Goal: Transaction & Acquisition: Book appointment/travel/reservation

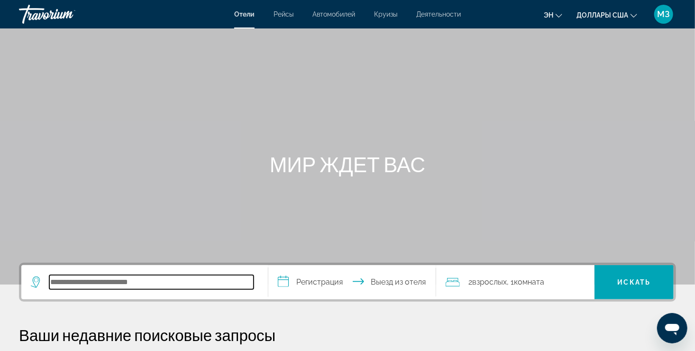
click at [75, 285] on input "Поиск направления от отеля" at bounding box center [151, 282] width 204 height 14
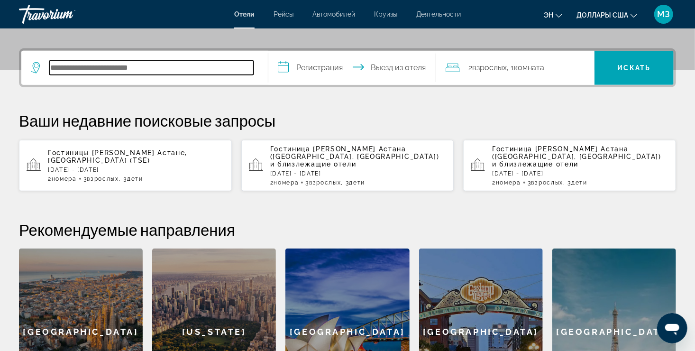
scroll to position [231, 0]
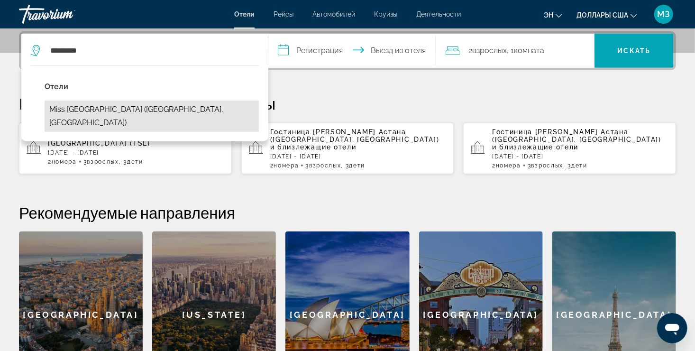
click at [141, 109] on button "Miss Istanbul Hotel & Spa (Стамбул, TR)" at bounding box center [152, 116] width 214 height 31
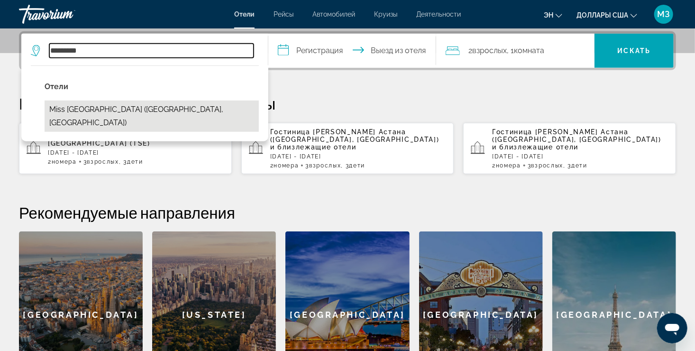
type input "**********"
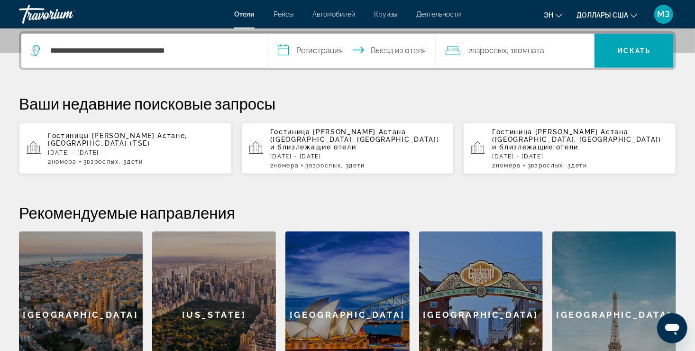
click at [306, 53] on input "**********" at bounding box center [354, 52] width 172 height 37
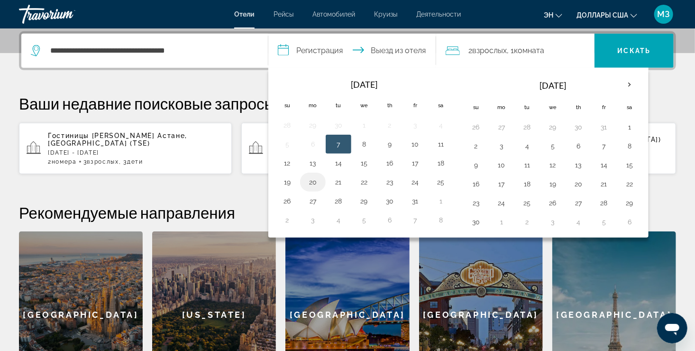
click at [311, 180] on button "20" at bounding box center [312, 181] width 15 height 13
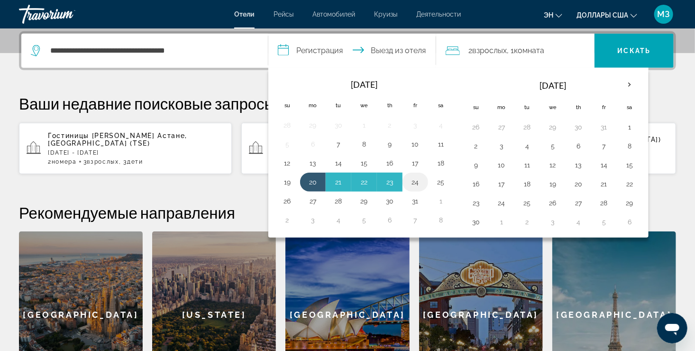
click at [415, 180] on button "24" at bounding box center [415, 181] width 15 height 13
type input "**********"
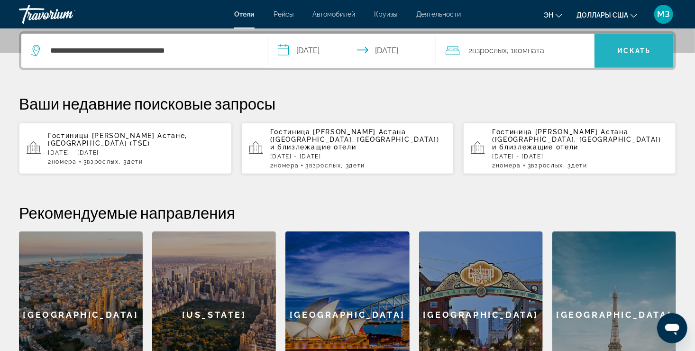
click at [630, 47] on span "Искать" at bounding box center [634, 51] width 33 height 8
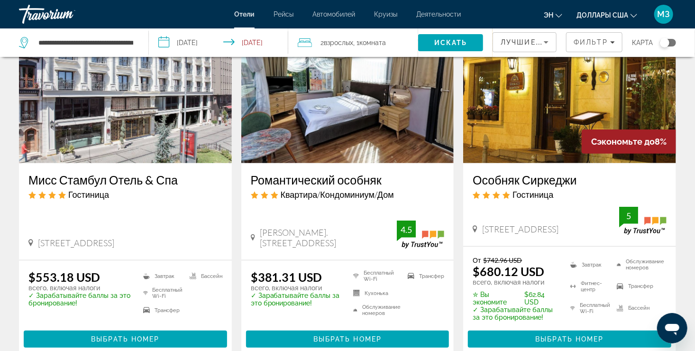
scroll to position [95, 0]
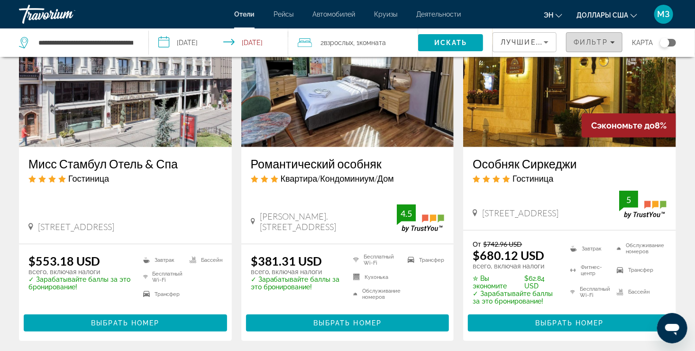
click at [615, 42] on span "Фильтры" at bounding box center [594, 42] width 55 height 23
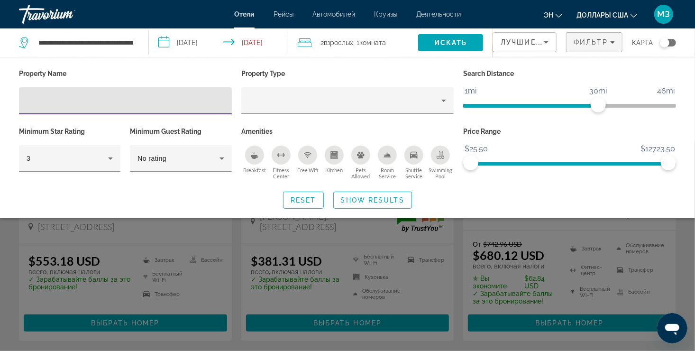
click at [543, 41] on icon "Сортировать по" at bounding box center [546, 42] width 11 height 11
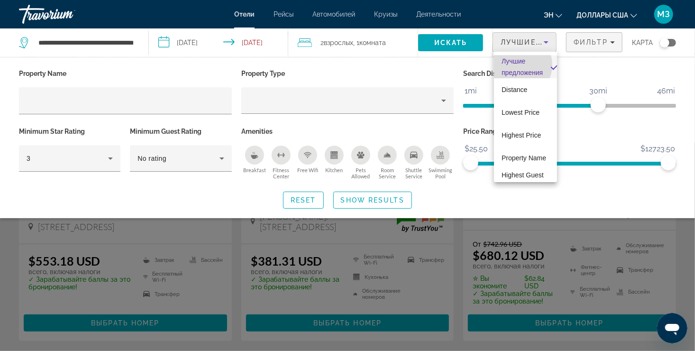
click at [516, 65] on span "Лучшие предложения" at bounding box center [522, 66] width 41 height 23
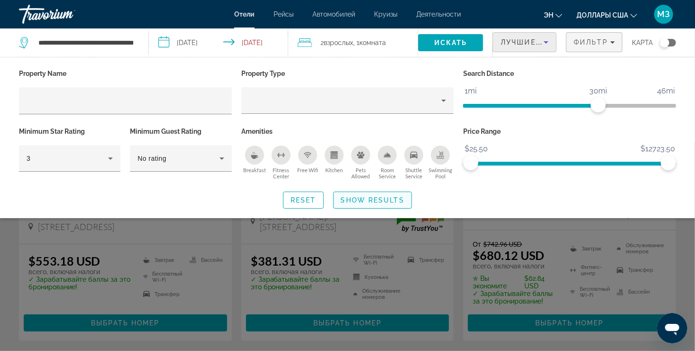
click at [386, 201] on span "Show Results" at bounding box center [373, 200] width 64 height 8
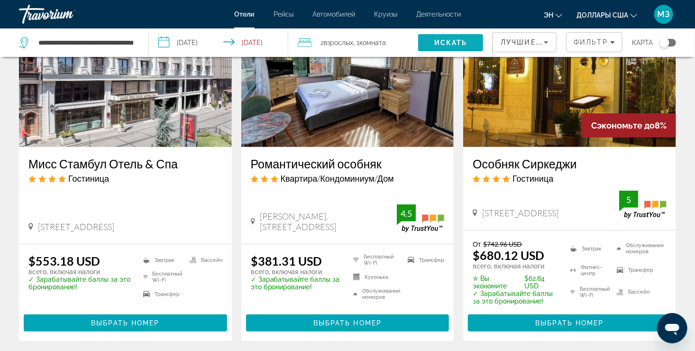
click at [451, 41] on span "Искать" at bounding box center [450, 43] width 33 height 8
click at [601, 40] on span "Фильтр" at bounding box center [591, 42] width 34 height 8
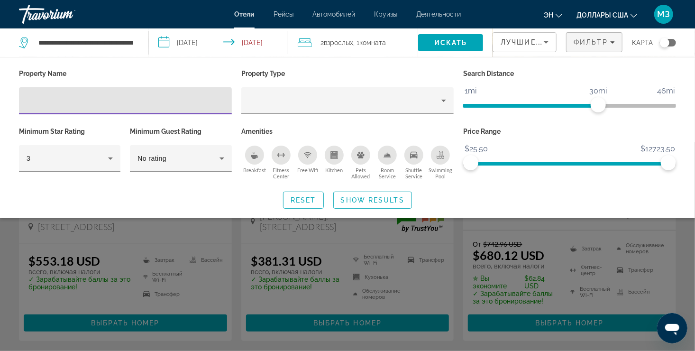
click at [529, 42] on span "Лучшие предложения" at bounding box center [551, 42] width 101 height 8
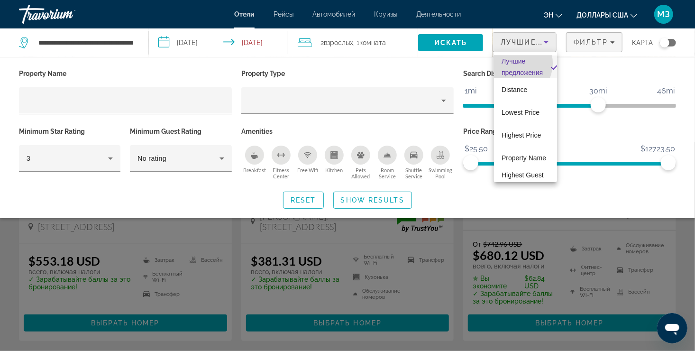
click at [513, 63] on span "Лучшие предложения" at bounding box center [522, 66] width 41 height 19
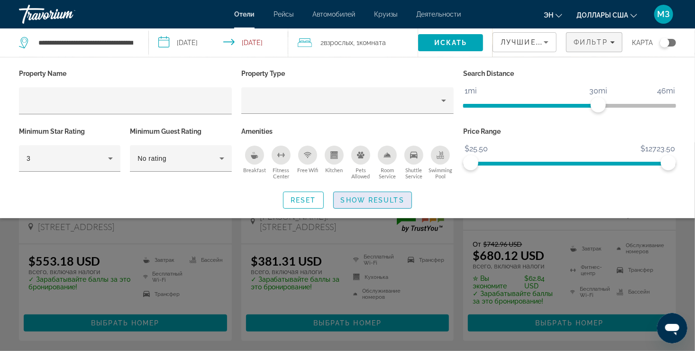
click at [370, 201] on span "Show Results" at bounding box center [373, 200] width 64 height 8
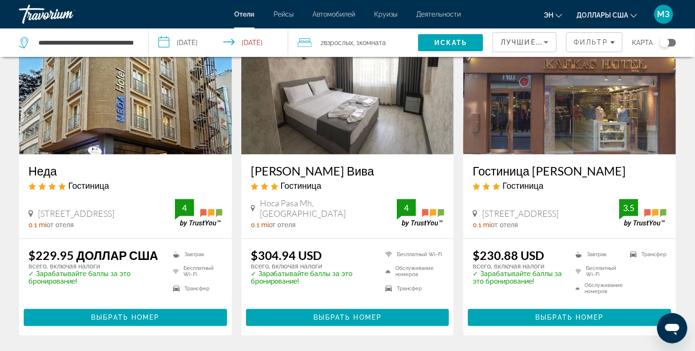
scroll to position [854, 0]
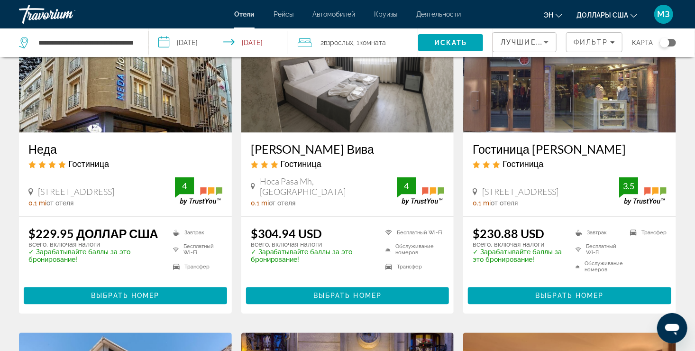
click at [554, 104] on img "Основное содержание" at bounding box center [569, 57] width 213 height 152
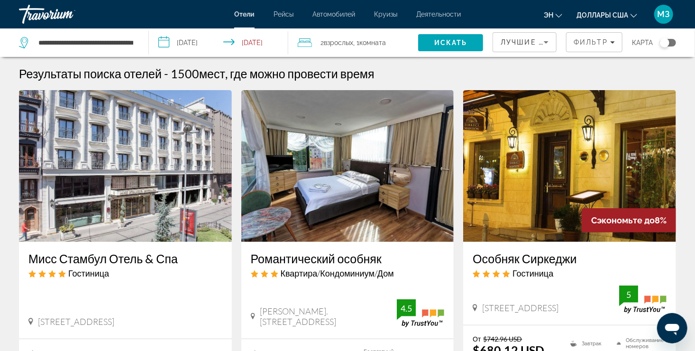
click at [664, 16] on span "МЗ" at bounding box center [664, 13] width 13 height 9
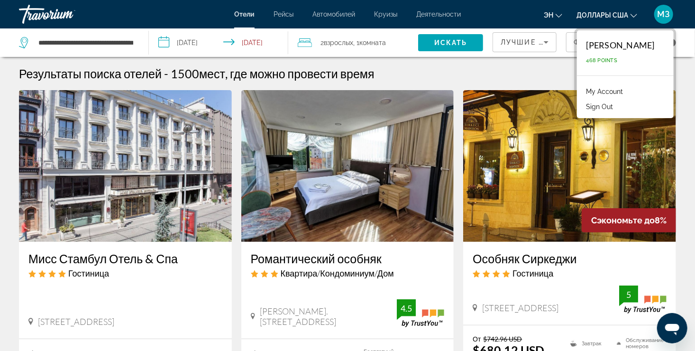
click at [651, 46] on div "Meruyert Zhakupova" at bounding box center [621, 45] width 68 height 10
click at [593, 89] on link "My Account" at bounding box center [605, 91] width 46 height 12
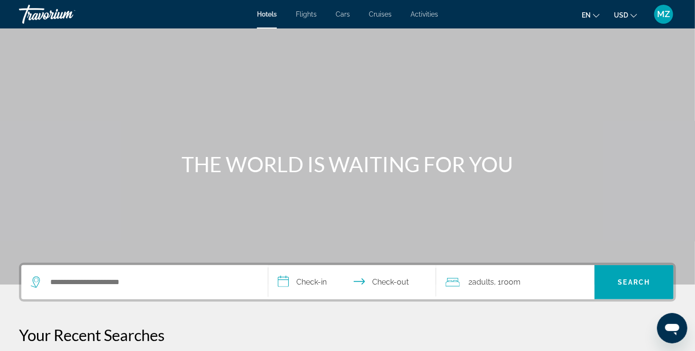
click at [44, 276] on div "Search widget" at bounding box center [142, 282] width 223 height 14
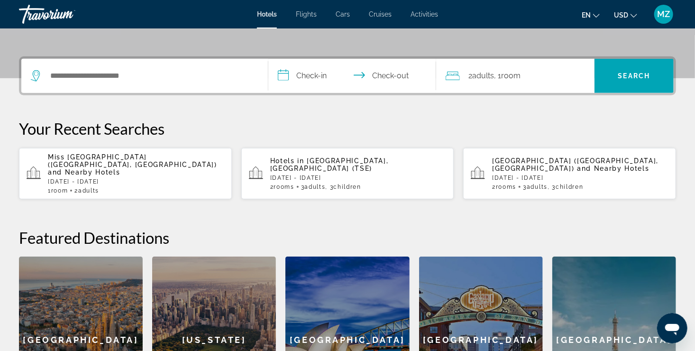
scroll to position [231, 0]
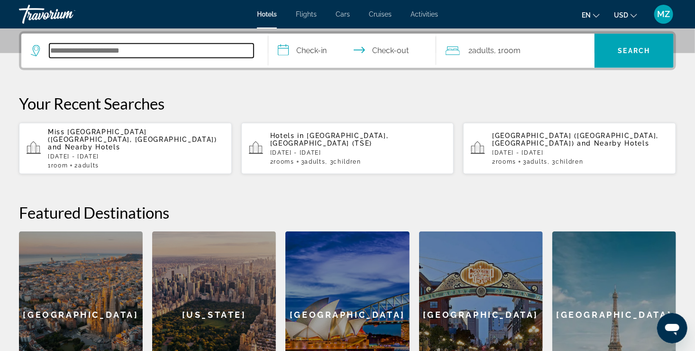
click at [61, 52] on input "Search hotel destination" at bounding box center [151, 51] width 204 height 14
type input "*"
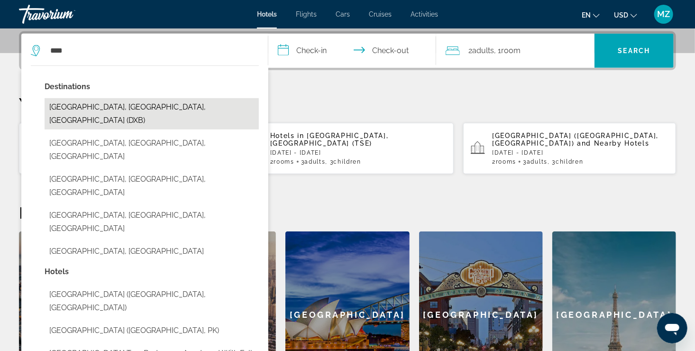
click at [87, 101] on button "[GEOGRAPHIC_DATA], [GEOGRAPHIC_DATA], [GEOGRAPHIC_DATA] (DXB)" at bounding box center [152, 113] width 214 height 31
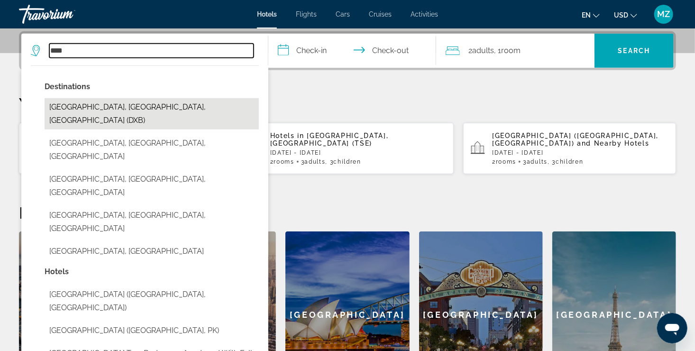
type input "**********"
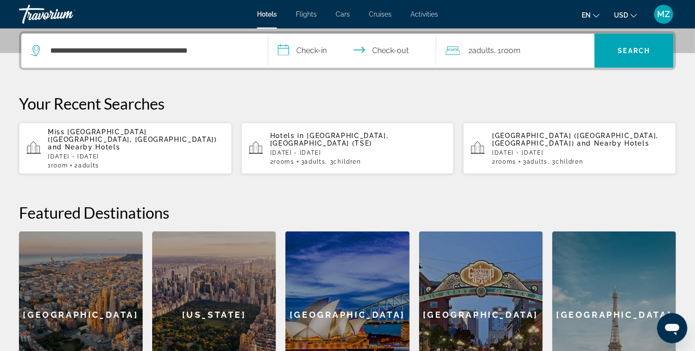
click at [295, 47] on input "**********" at bounding box center [354, 52] width 172 height 37
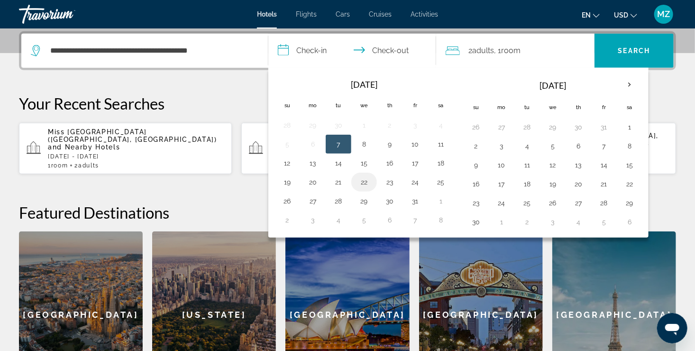
click at [367, 178] on button "22" at bounding box center [364, 181] width 15 height 13
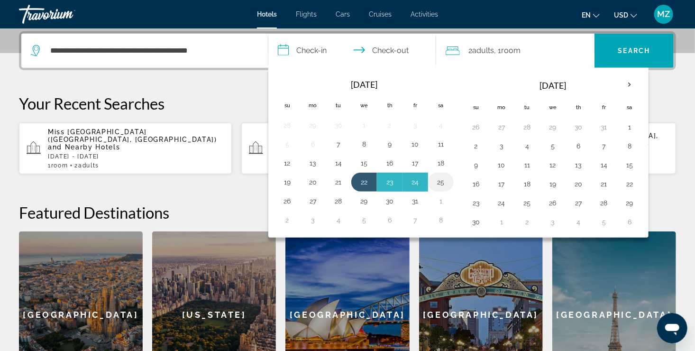
click at [442, 177] on button "25" at bounding box center [440, 181] width 15 height 13
type input "**********"
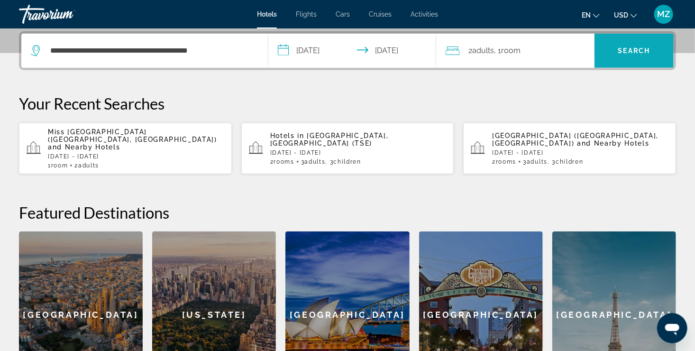
click at [615, 56] on span "Search" at bounding box center [634, 50] width 79 height 23
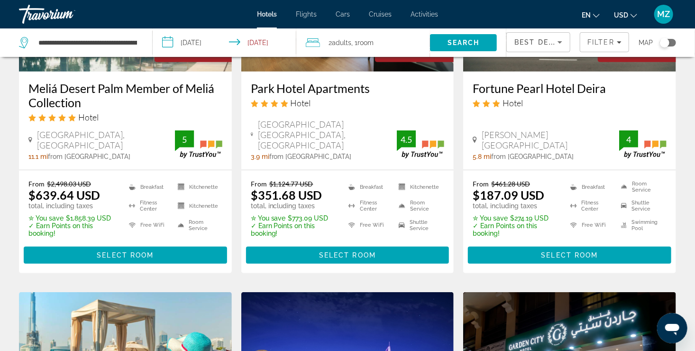
scroll to position [167, 0]
